Goal: Task Accomplishment & Management: Use online tool/utility

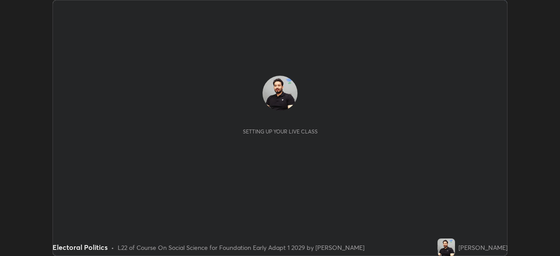
scroll to position [256, 560]
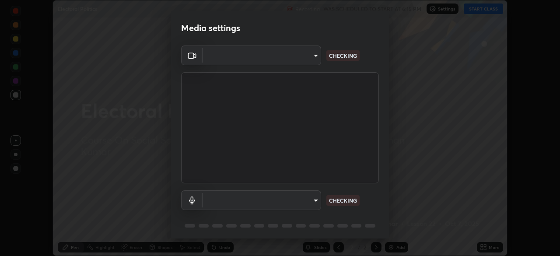
type input "04ab70ffbed74b477ce71415e9c4e4e0f4039a15b7a2e0fb27f761f5d763d4c6"
type input "communications"
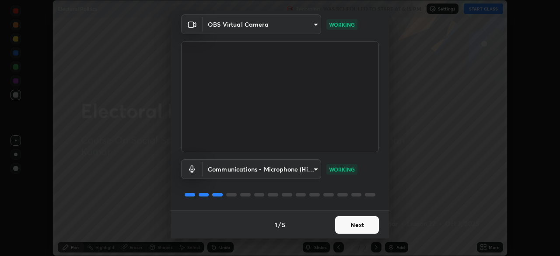
click at [361, 224] on button "Next" at bounding box center [357, 225] width 44 height 18
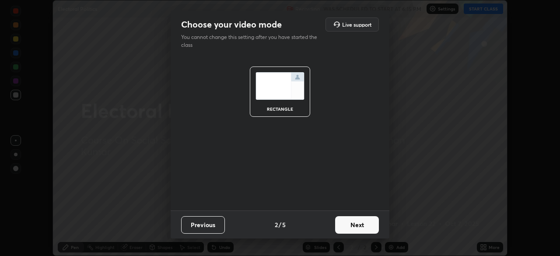
scroll to position [0, 0]
click at [359, 225] on button "Next" at bounding box center [357, 225] width 44 height 18
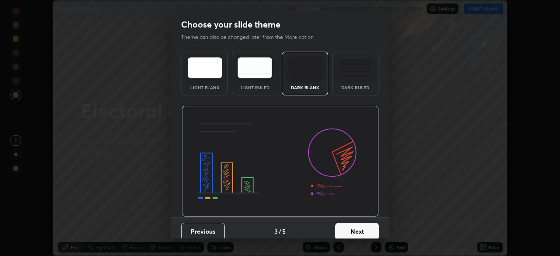
click at [357, 232] on button "Next" at bounding box center [357, 232] width 44 height 18
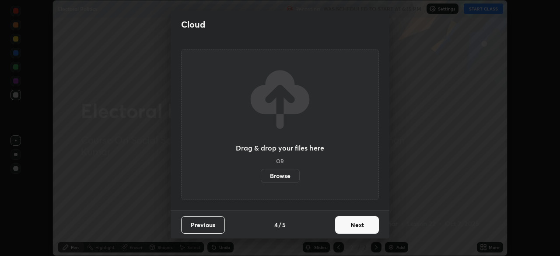
click at [362, 227] on button "Next" at bounding box center [357, 225] width 44 height 18
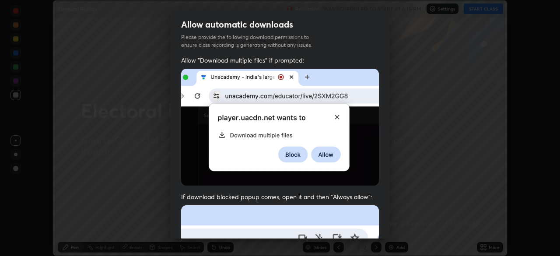
scroll to position [210, 0]
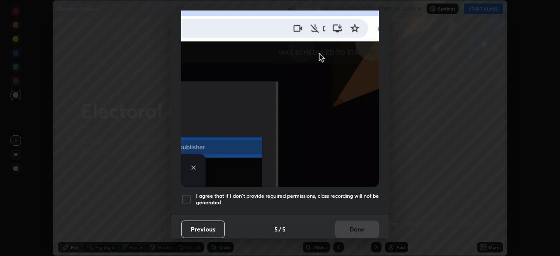
click at [190, 195] on div at bounding box center [186, 199] width 11 height 11
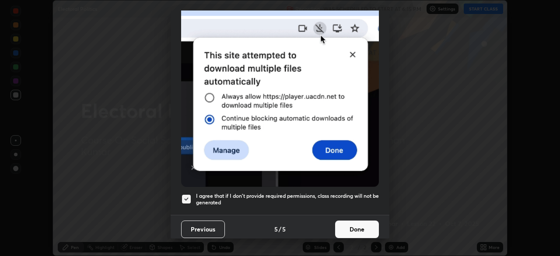
click at [353, 221] on button "Done" at bounding box center [357, 230] width 44 height 18
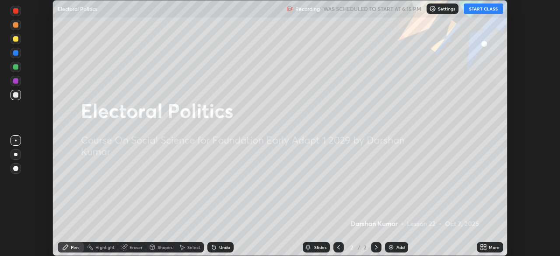
click at [486, 7] on button "START CLASS" at bounding box center [483, 9] width 39 height 11
